Goal: Task Accomplishment & Management: Manage account settings

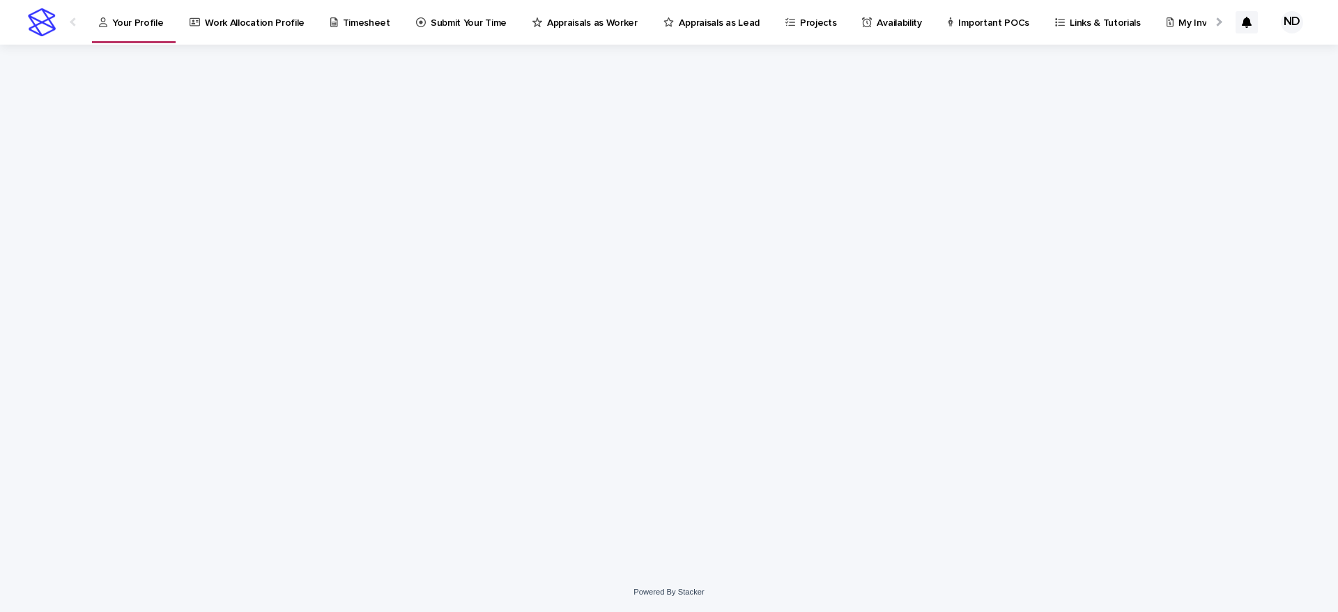
click at [1178, 11] on p "My Invoice" at bounding box center [1201, 14] width 47 height 29
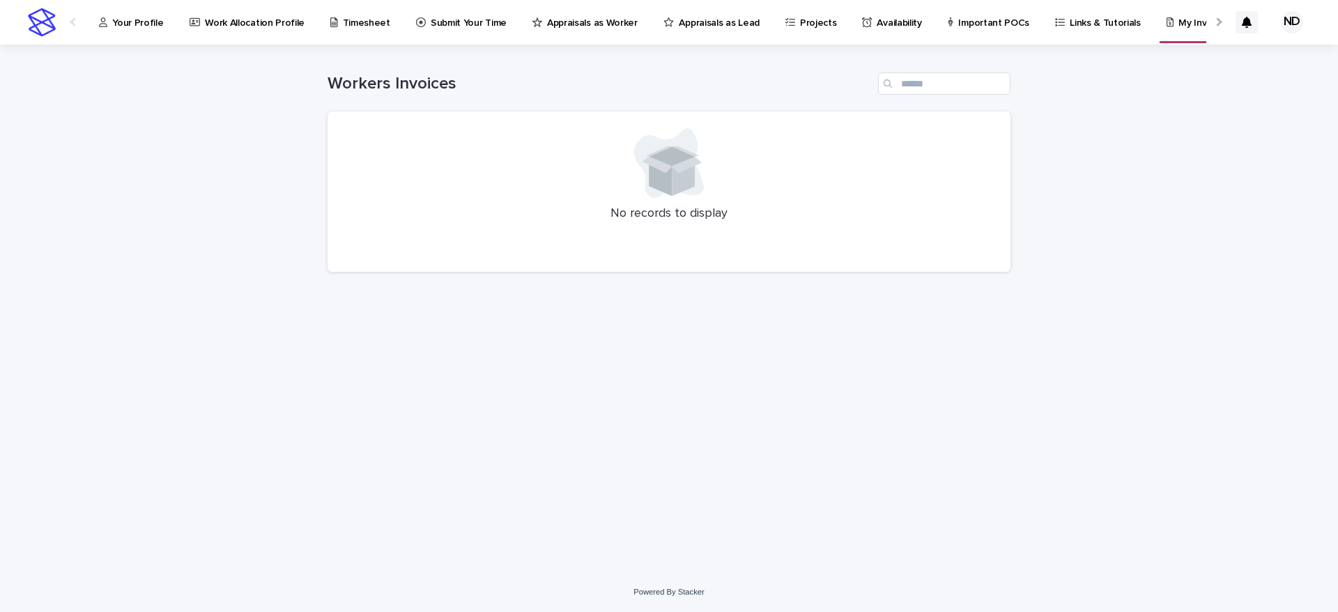
click at [135, 23] on p "Your Profile" at bounding box center [137, 14] width 51 height 29
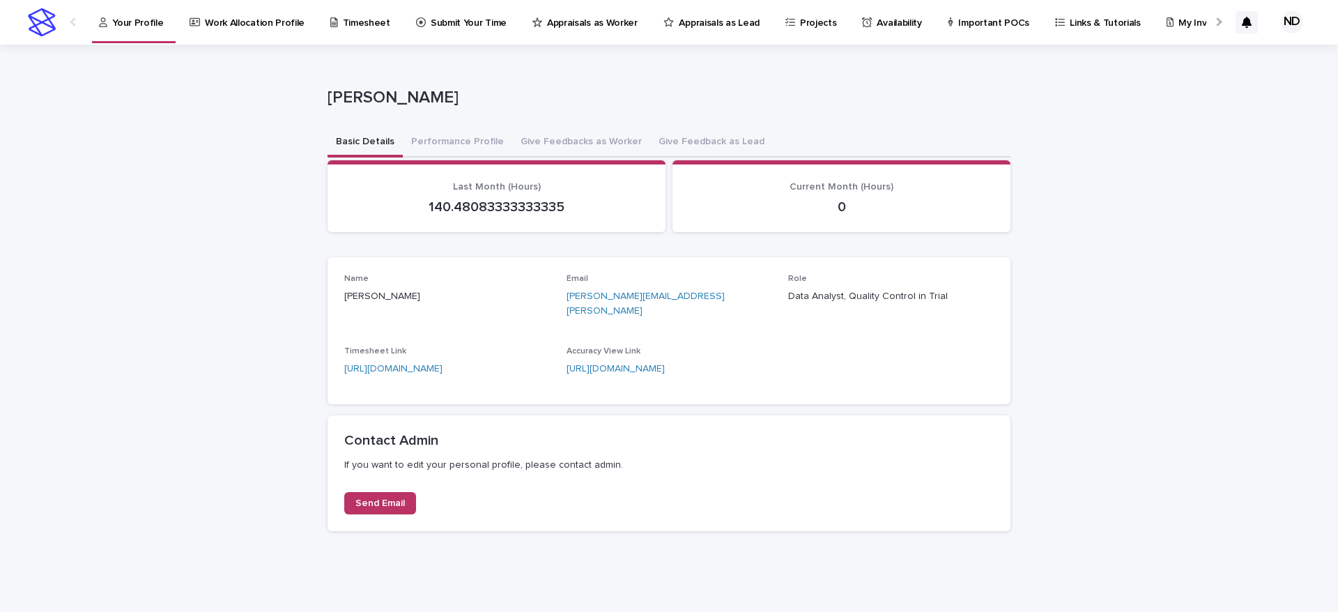
click at [240, 30] on link "Work Allocation Profile" at bounding box center [249, 21] width 123 height 43
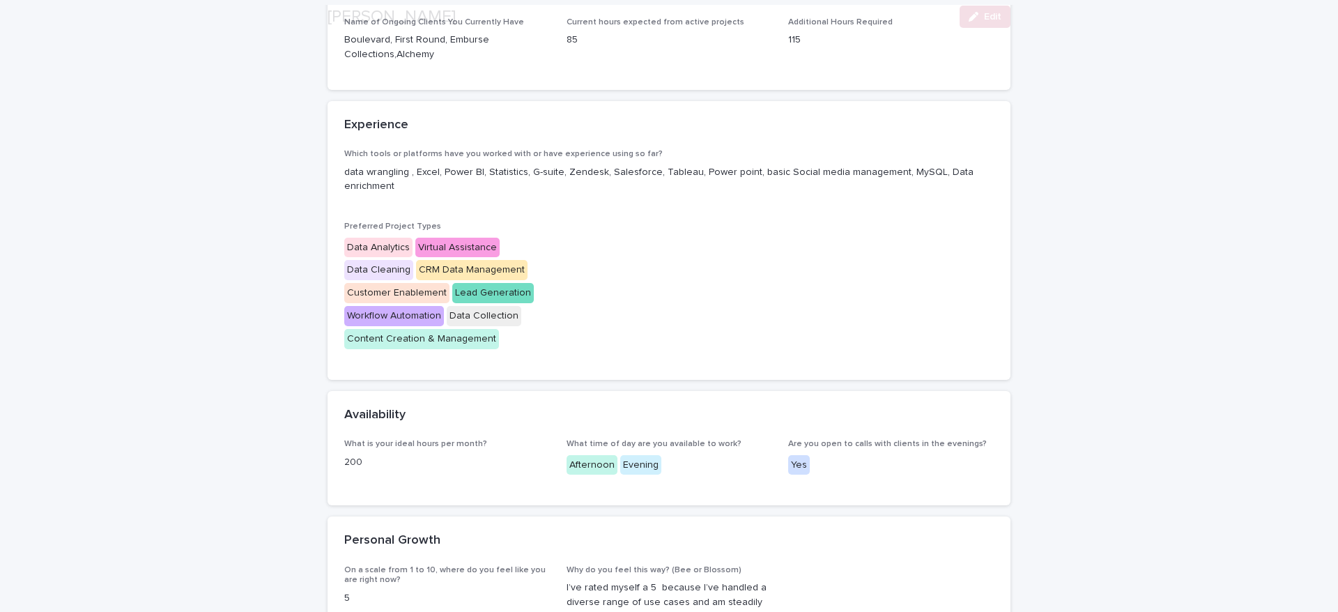
scroll to position [209, 0]
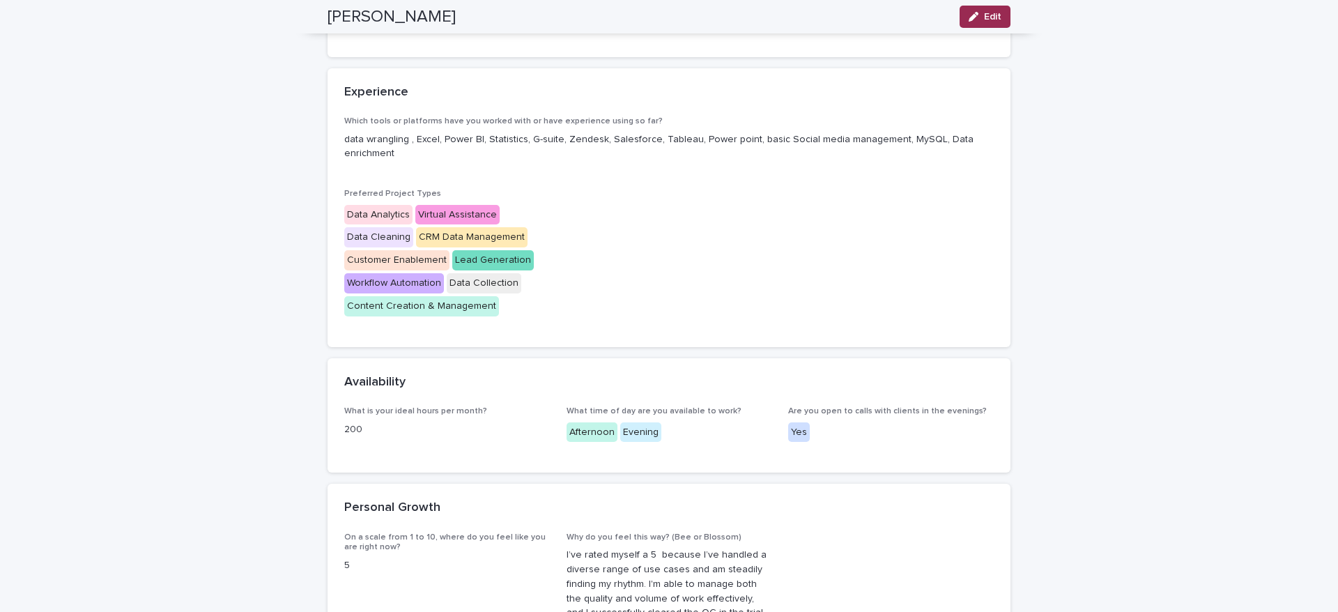
click at [976, 17] on button "Edit" at bounding box center [985, 17] width 51 height 22
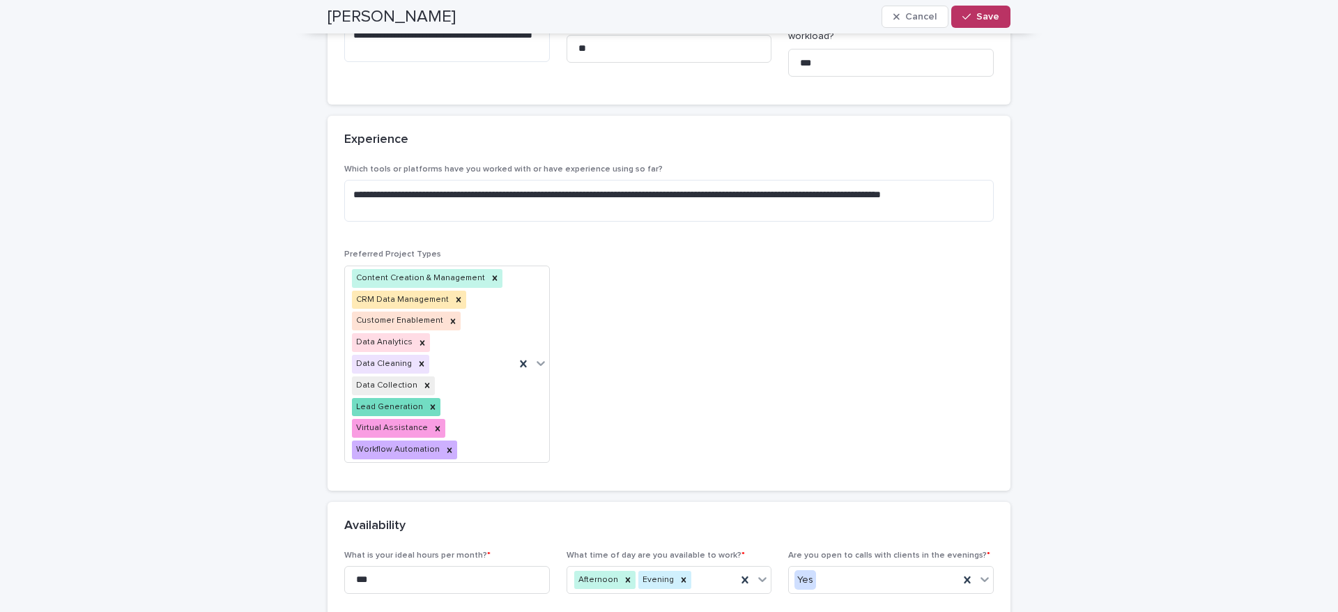
scroll to position [252, 0]
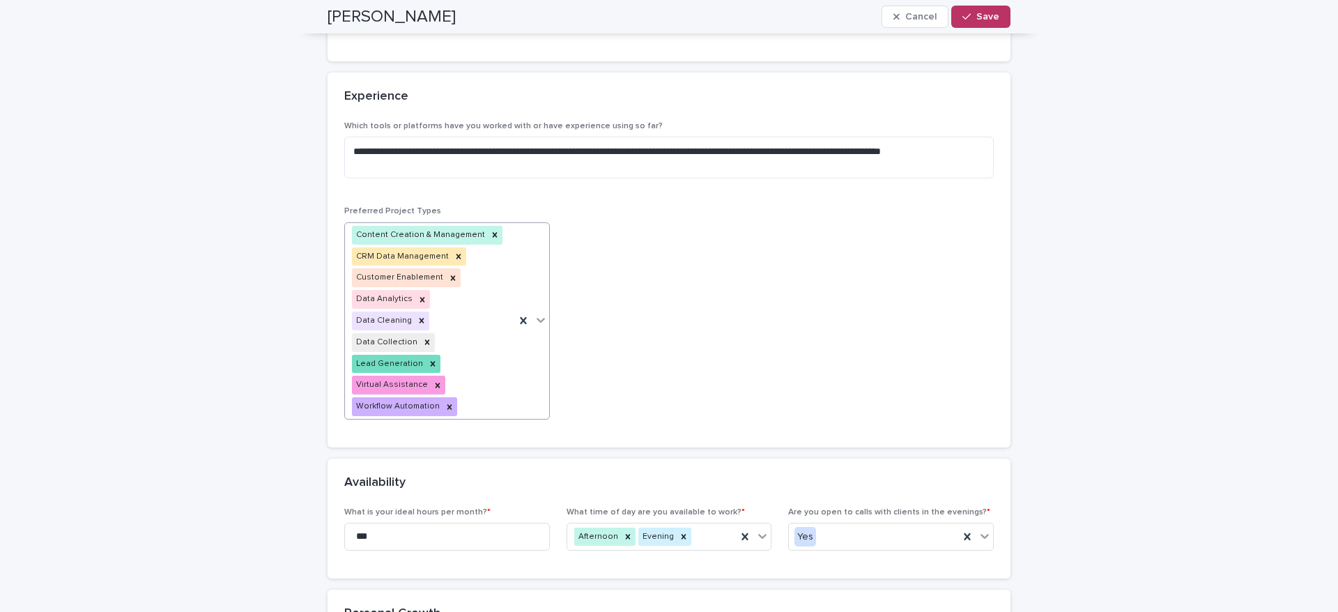
click at [536, 313] on icon at bounding box center [541, 320] width 14 height 14
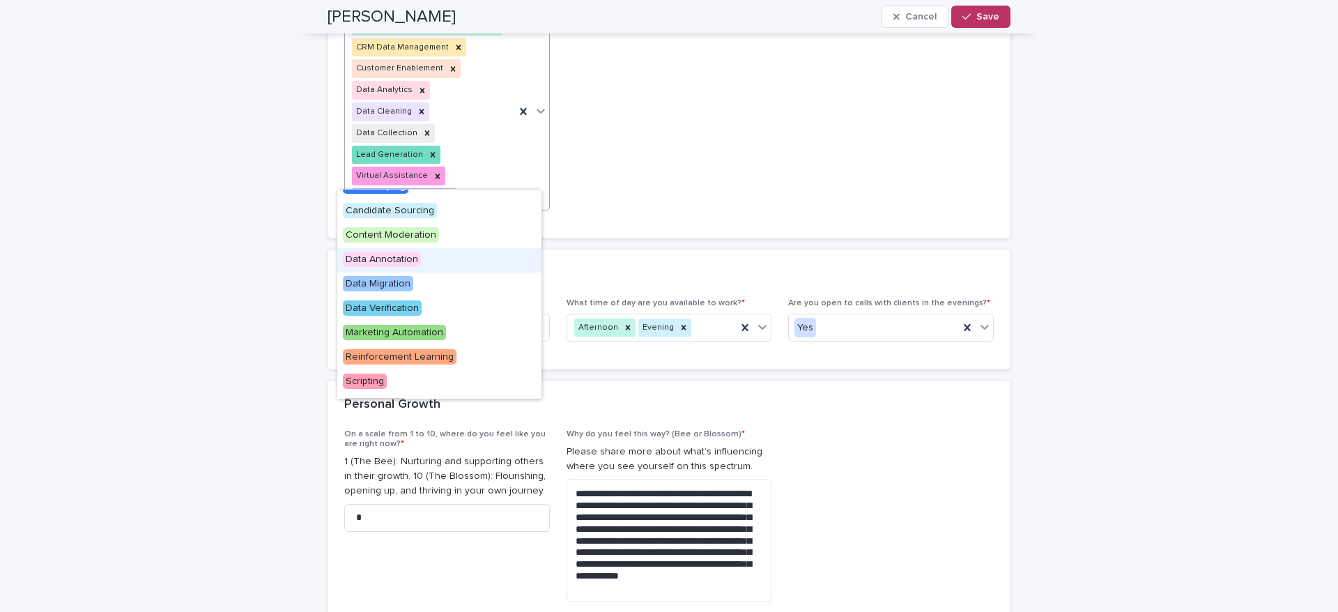
scroll to position [40, 0]
click at [403, 310] on span "Data Verification" at bounding box center [382, 307] width 79 height 15
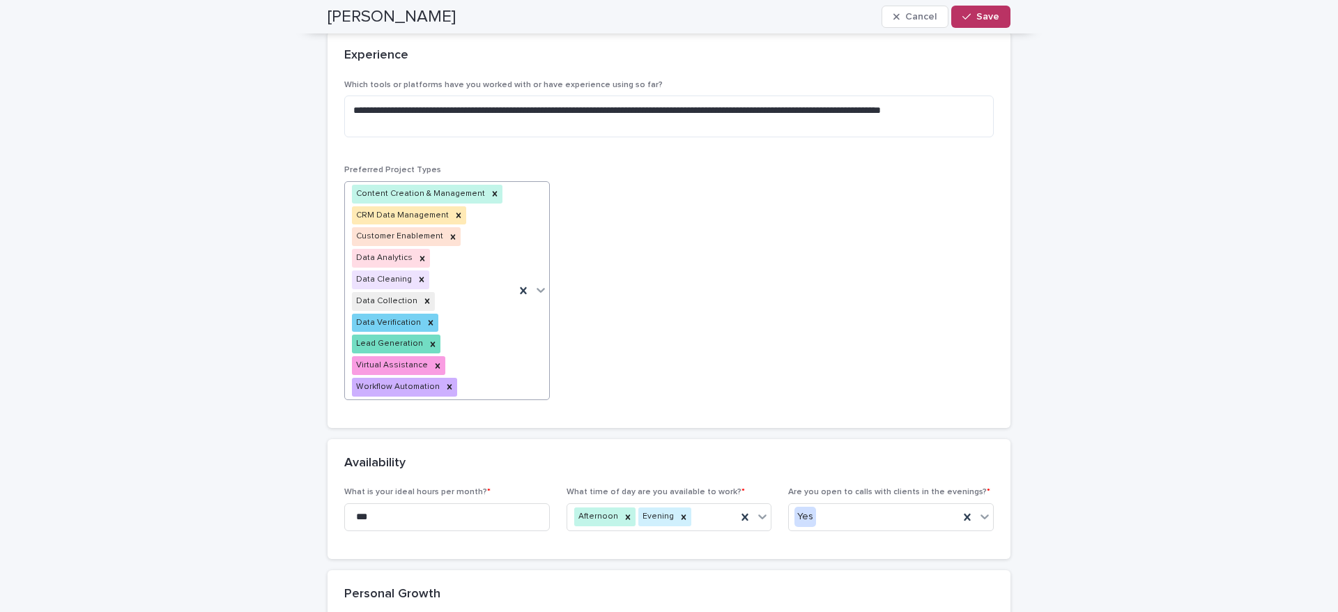
scroll to position [263, 0]
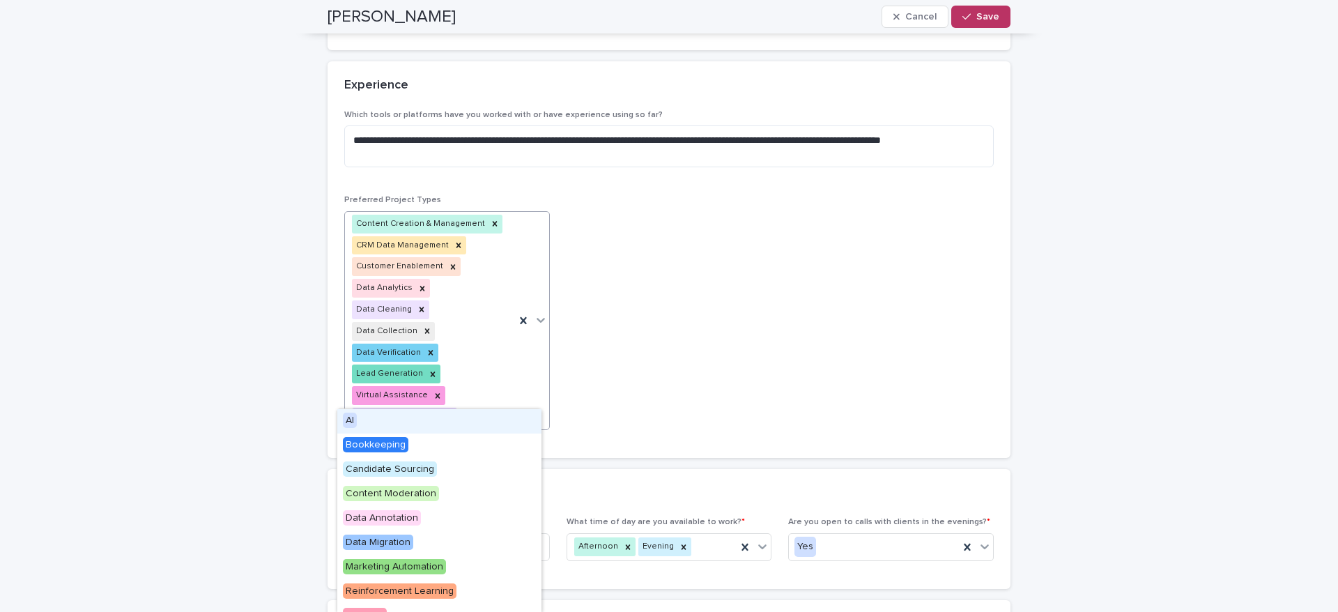
click at [536, 313] on icon at bounding box center [541, 320] width 14 height 14
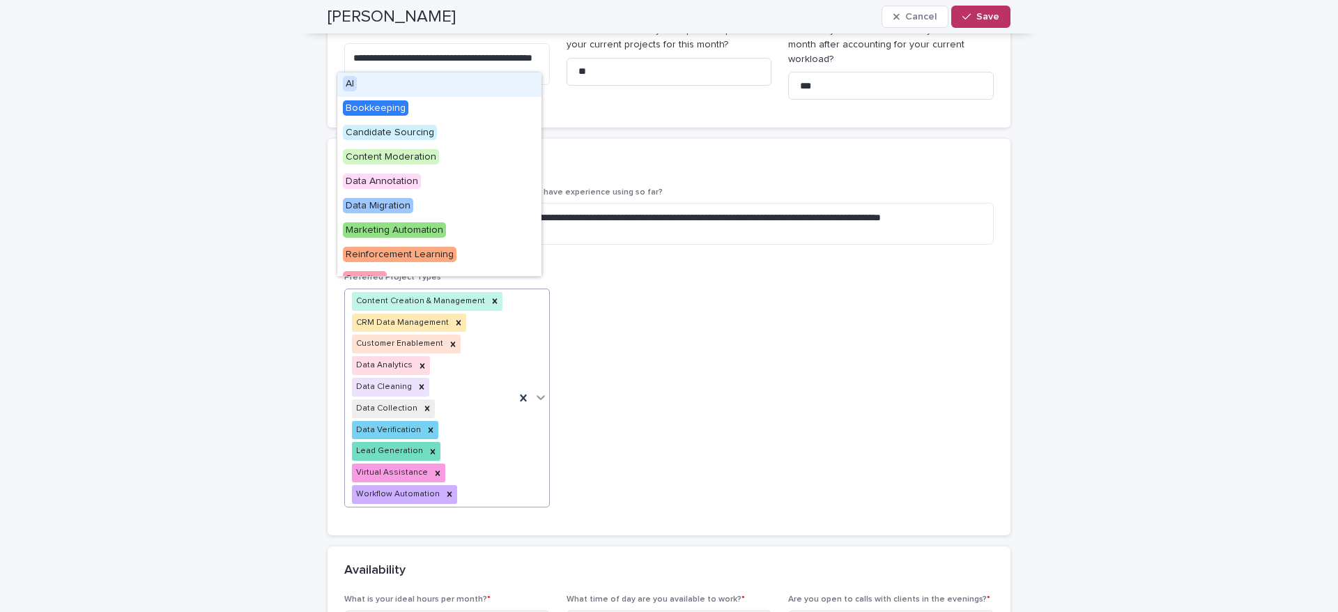
scroll to position [182, 0]
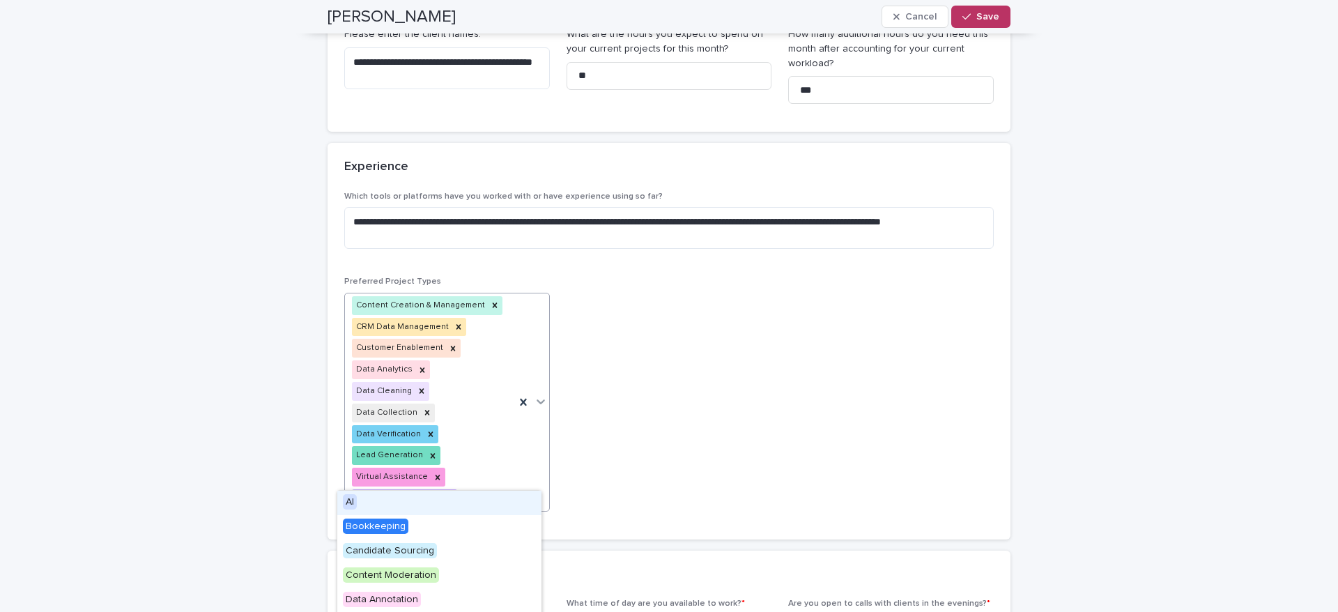
click at [349, 500] on span "AI" at bounding box center [350, 501] width 14 height 15
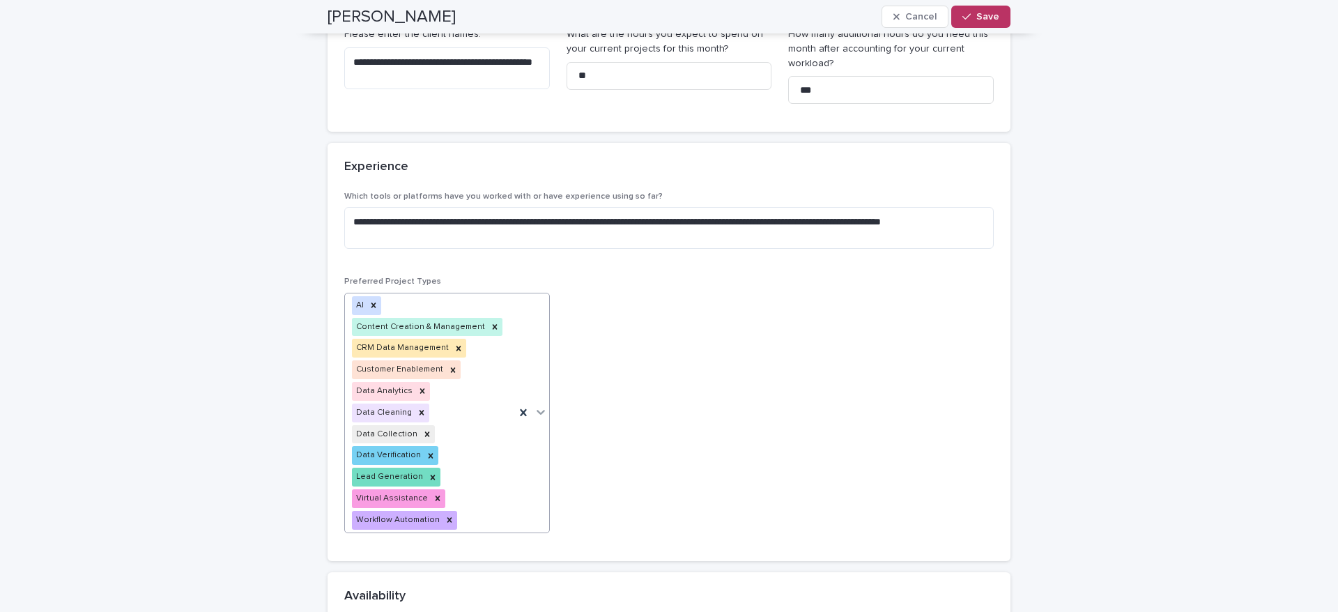
scroll to position [192, 0]
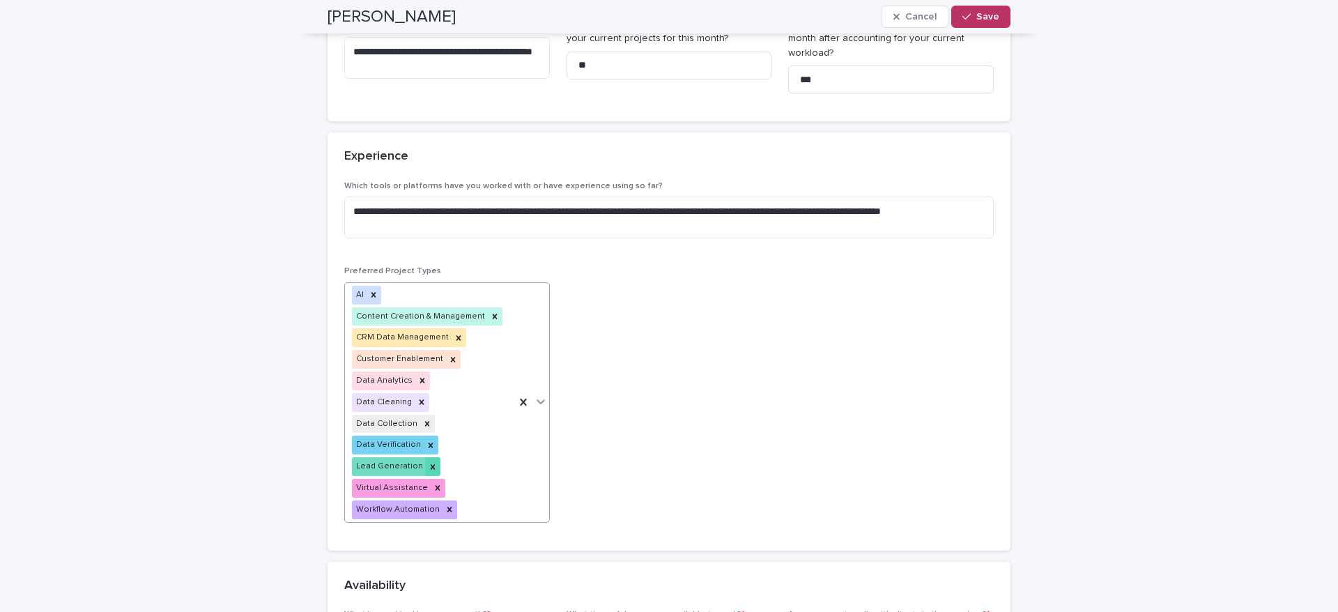
click at [428, 462] on icon at bounding box center [433, 467] width 10 height 10
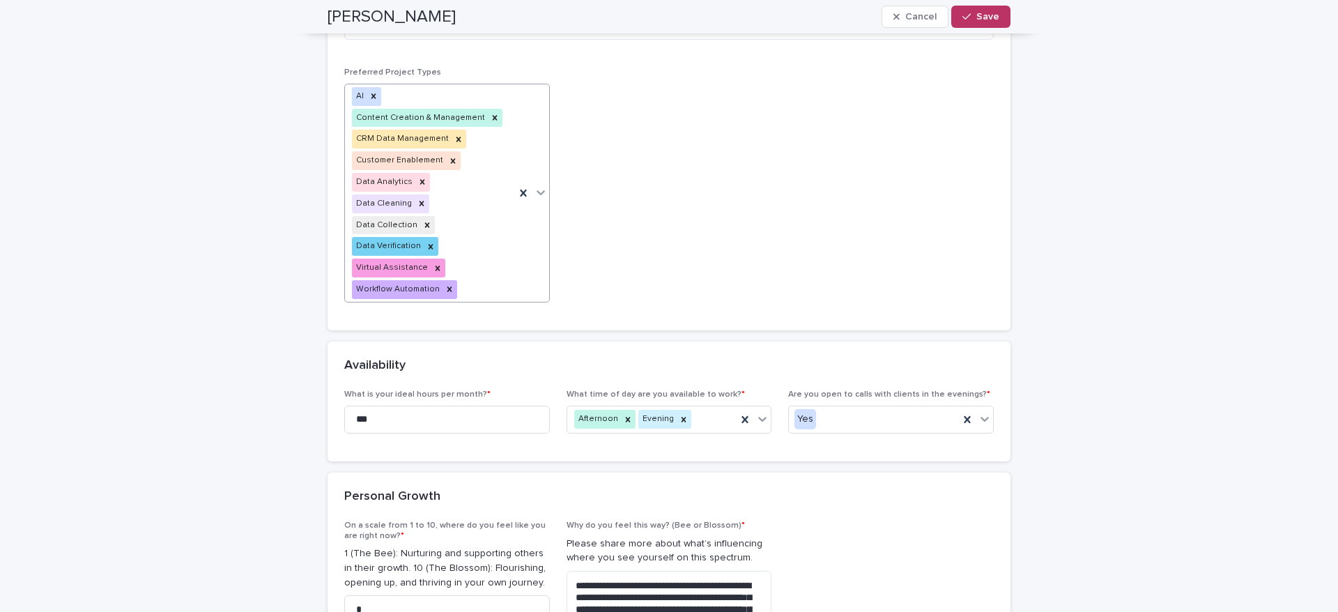
scroll to position [600, 0]
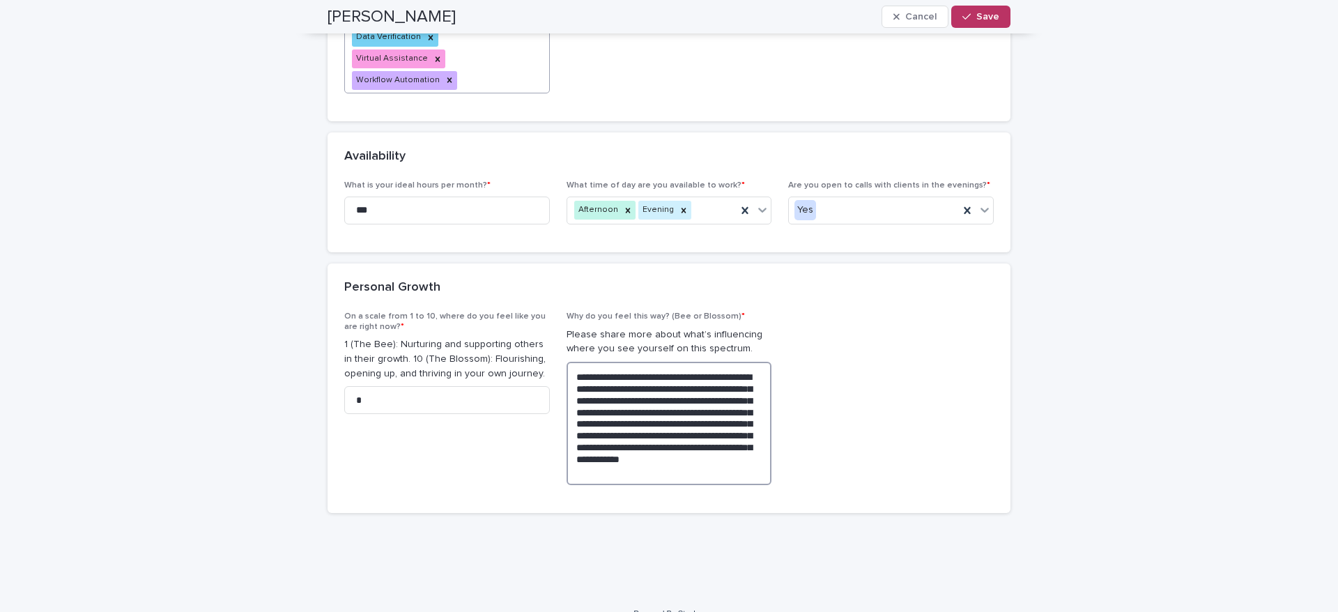
click at [626, 416] on textarea "**********" at bounding box center [670, 423] width 206 height 123
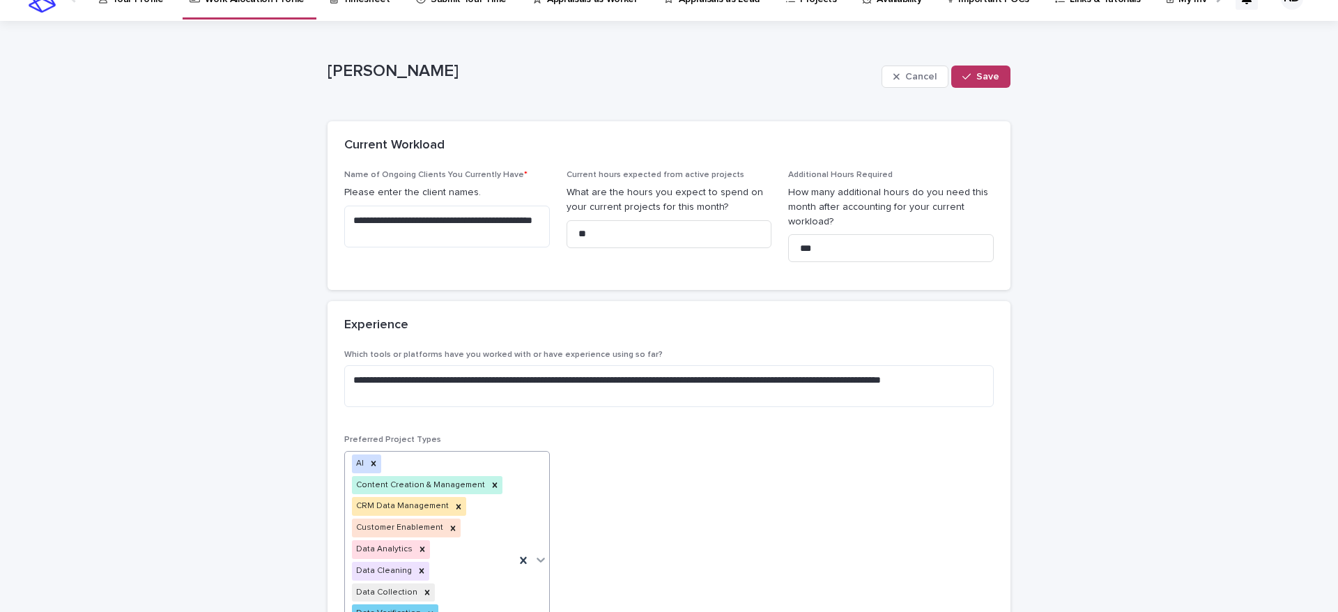
scroll to position [0, 0]
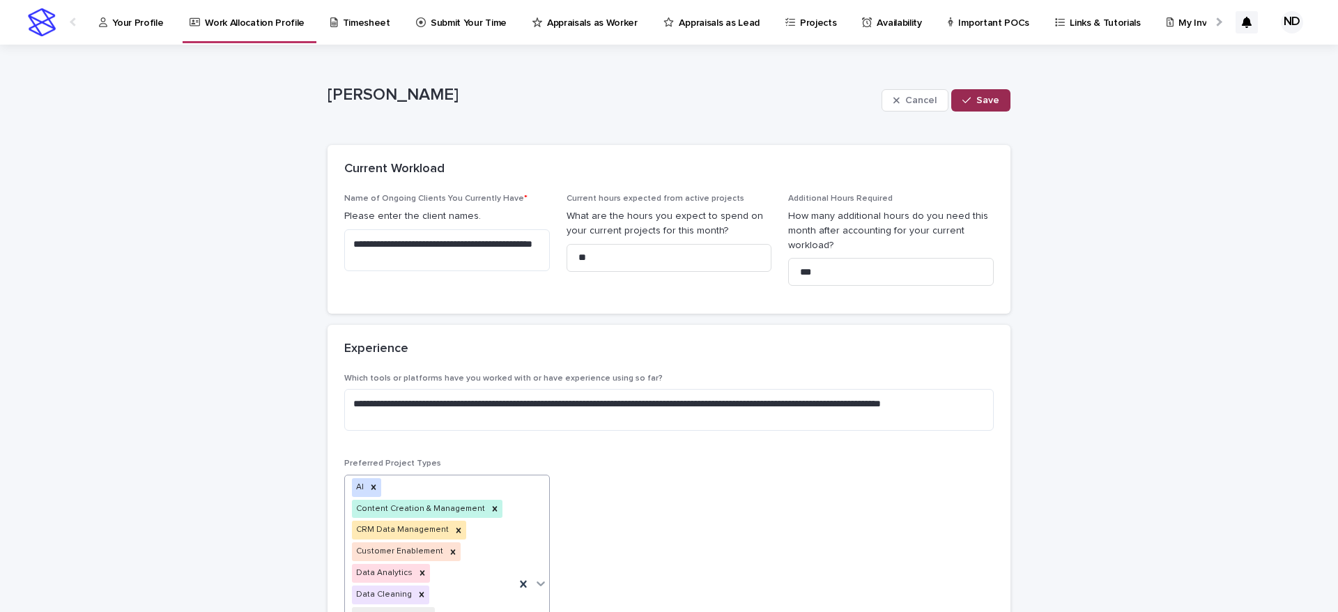
type textarea "**********"
click at [998, 96] on button "Save" at bounding box center [980, 100] width 59 height 22
